Goal: Information Seeking & Learning: Learn about a topic

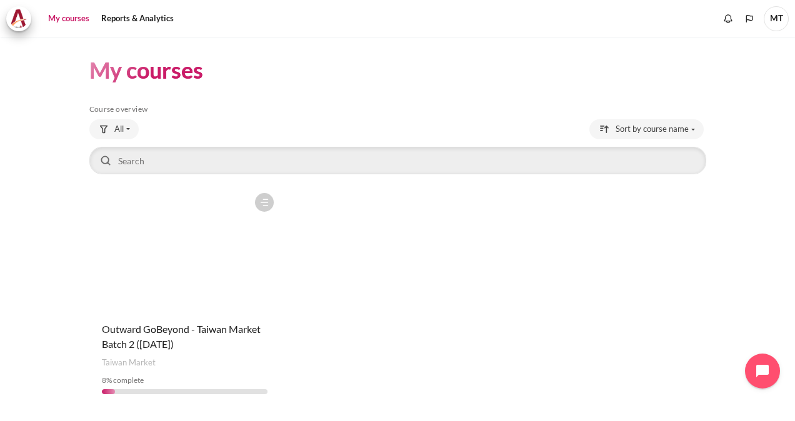
click at [154, 264] on figure "Content" at bounding box center [184, 249] width 191 height 125
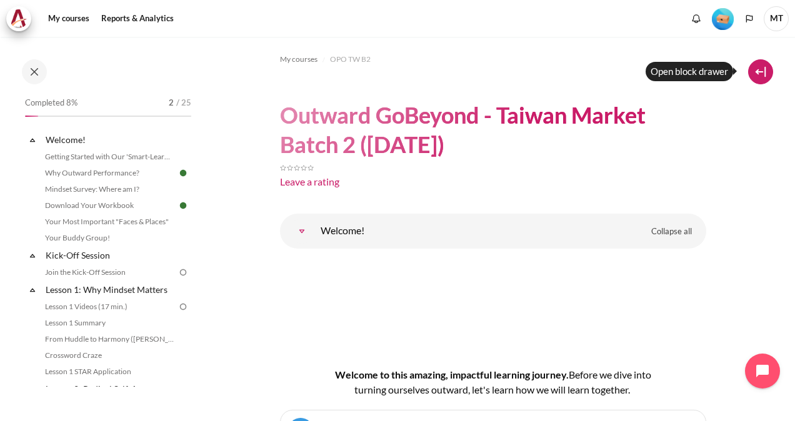
click at [769, 72] on button at bounding box center [760, 71] width 25 height 25
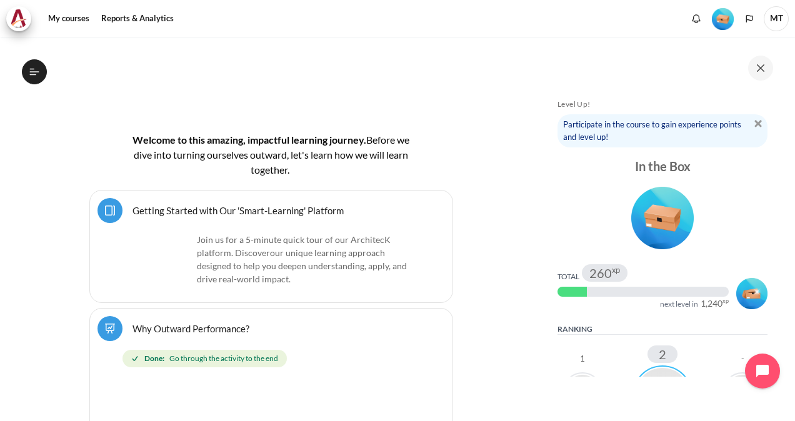
scroll to position [375, 0]
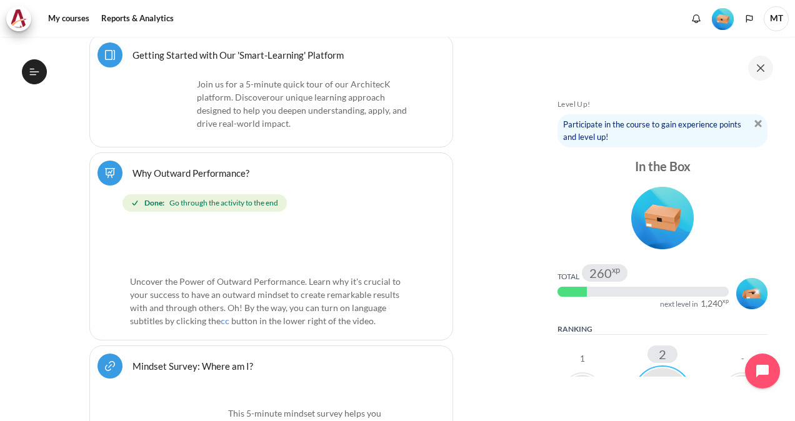
click at [773, 66] on div at bounding box center [663, 68] width 225 height 25
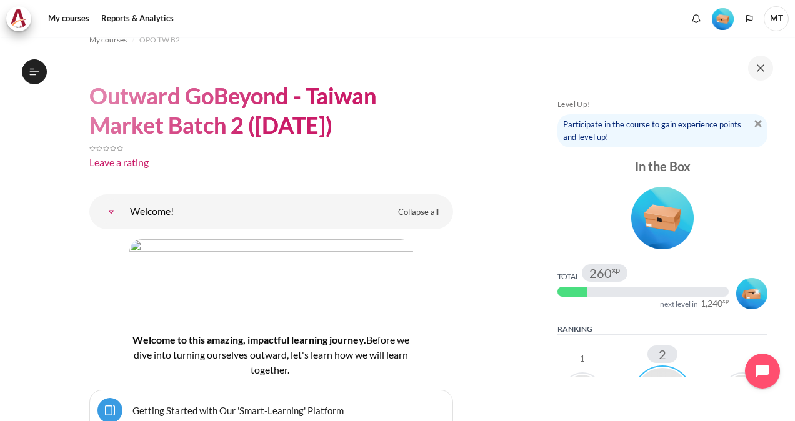
scroll to position [0, 0]
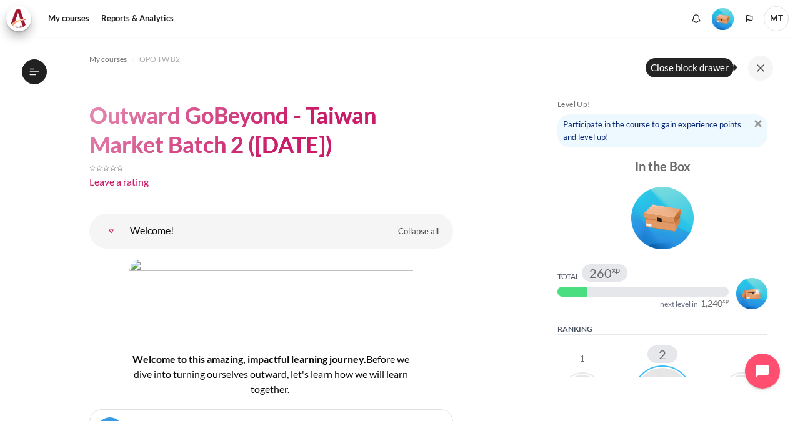
click at [765, 69] on button at bounding box center [760, 68] width 25 height 25
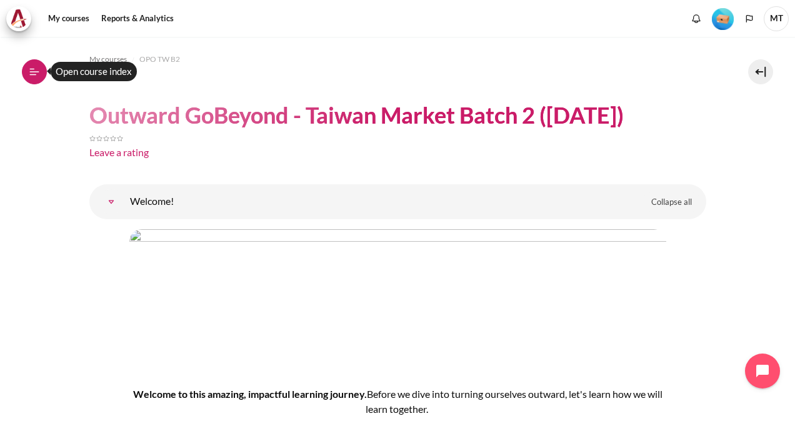
click at [33, 72] on icon at bounding box center [34, 71] width 11 height 11
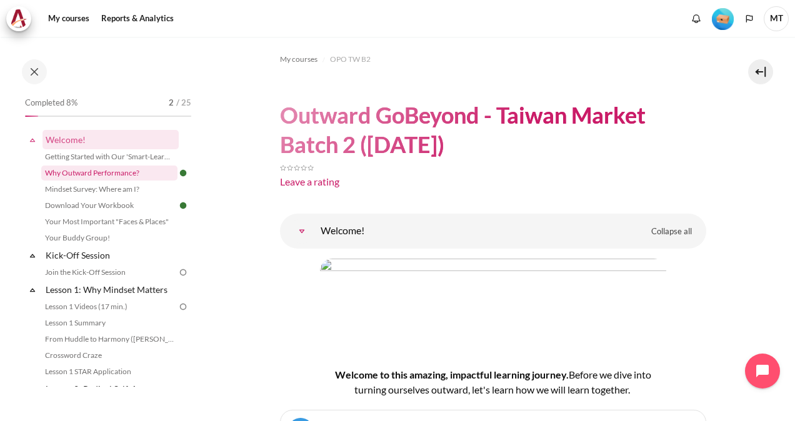
click at [90, 170] on link "Why Outward Performance?" at bounding box center [109, 173] width 136 height 15
click at [81, 195] on link "Mindset Survey: Where am I?" at bounding box center [109, 189] width 136 height 15
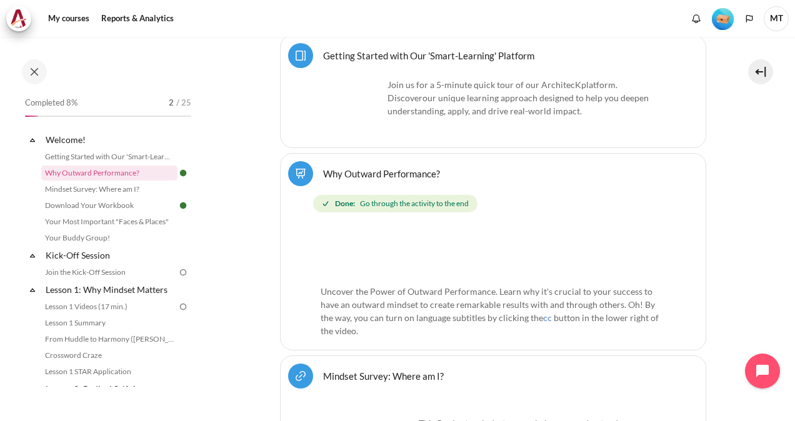
scroll to position [500, 0]
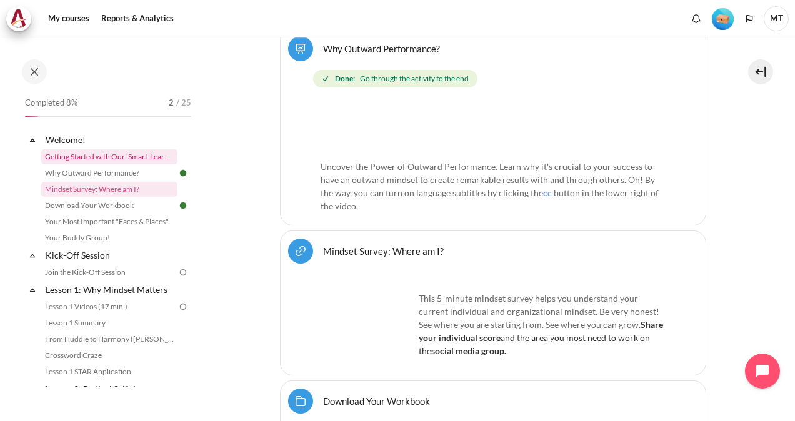
click at [89, 152] on link "Getting Started with Our 'Smart-Learning' Platform" at bounding box center [109, 156] width 136 height 15
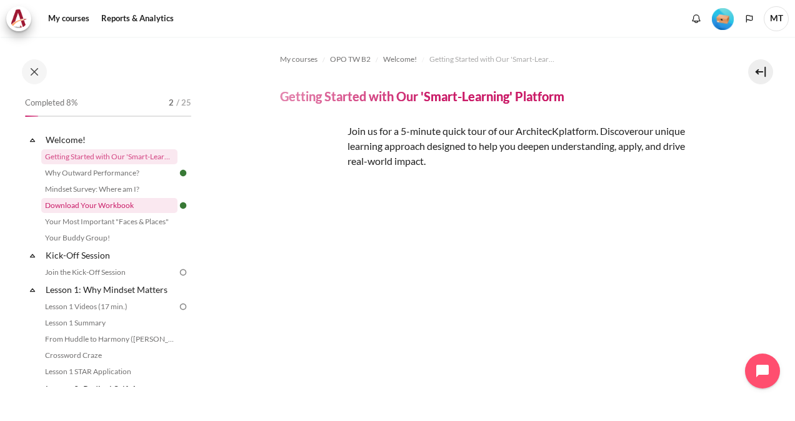
click at [129, 206] on link "Download Your Workbook" at bounding box center [109, 205] width 136 height 15
